Goal: Complete application form

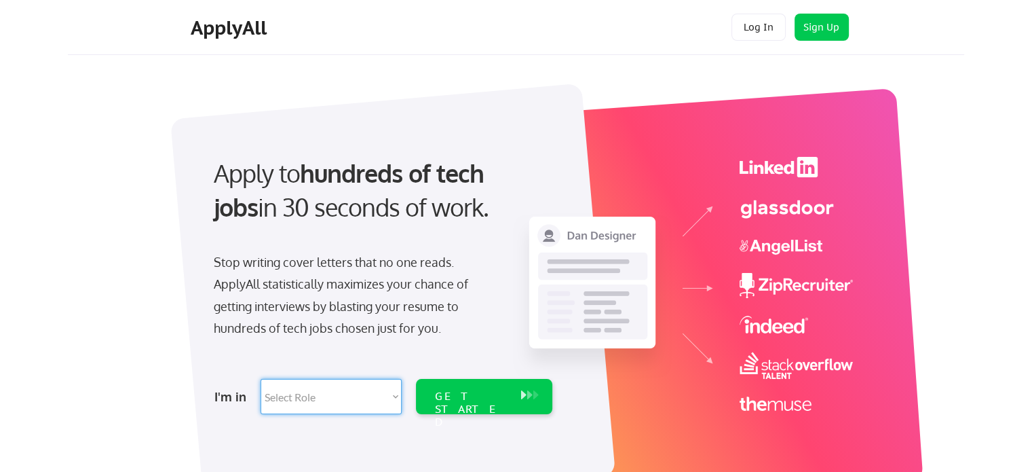
click at [313, 397] on select "Select Role Software Engineering Product Management Customer Success Sales UI/U…" at bounding box center [331, 396] width 141 height 35
select select ""it_security""
click at [261, 379] on select "Select Role Software Engineering Product Management Customer Success Sales UI/U…" at bounding box center [331, 396] width 141 height 35
select select ""it_security""
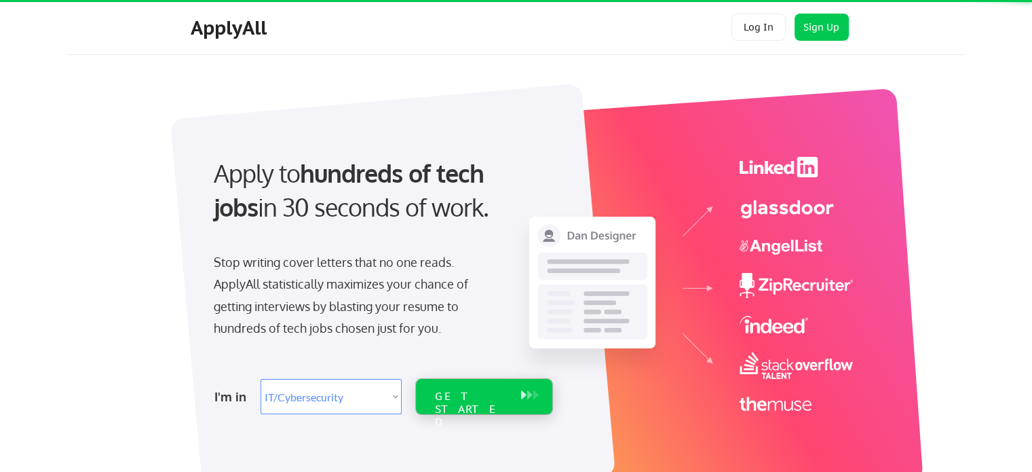
click at [461, 394] on div "GET STARTED" at bounding box center [471, 409] width 73 height 39
